Goal: Information Seeking & Learning: Check status

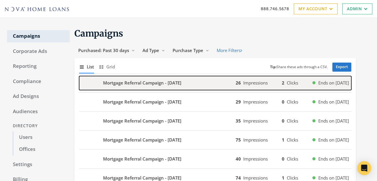
click at [124, 79] on div "Mortgage Referral Campaign - 2025-10-06" at bounding box center [157, 83] width 157 height 14
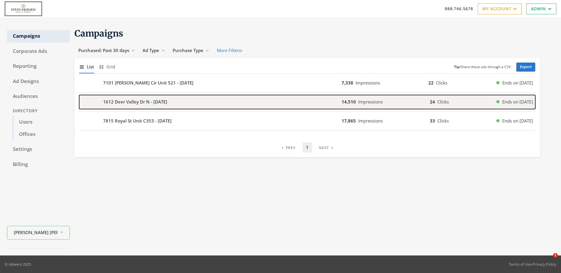
click at [148, 102] on b "1612 Deer Valley Dr N - [DATE]" at bounding box center [135, 101] width 64 height 7
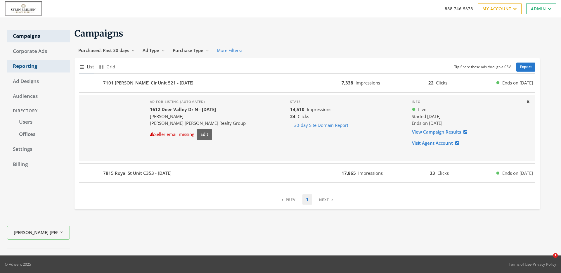
click at [27, 66] on link "Reporting" at bounding box center [38, 66] width 63 height 12
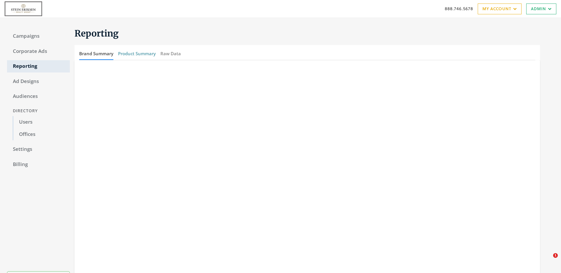
click at [138, 54] on button "Product Summary" at bounding box center [137, 53] width 38 height 13
click at [34, 52] on link "Corporate Ads" at bounding box center [38, 51] width 63 height 12
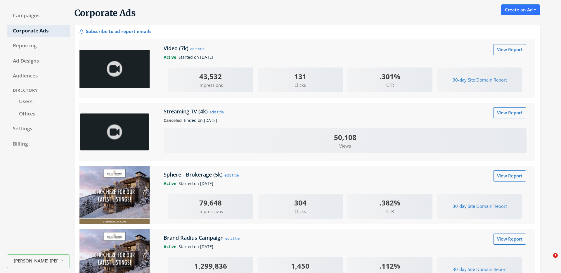
scroll to position [20, 0]
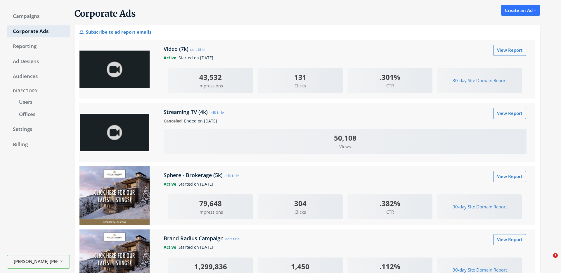
click at [120, 66] on img at bounding box center [114, 70] width 70 height 38
click at [115, 68] on img at bounding box center [114, 70] width 70 height 38
click at [503, 51] on link "View Report" at bounding box center [509, 50] width 33 height 11
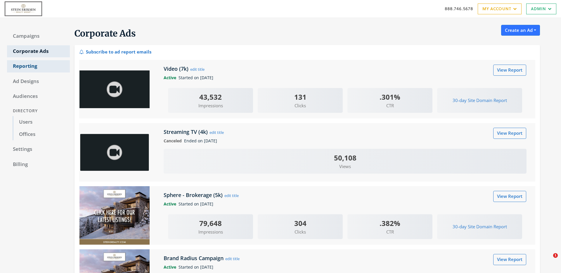
click at [21, 65] on link "Reporting" at bounding box center [38, 66] width 63 height 12
